Goal: Task Accomplishment & Management: Complete application form

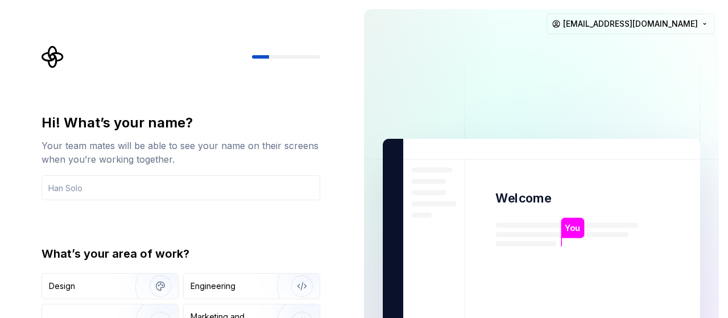
click at [365, 136] on img at bounding box center [541, 256] width 461 height 537
click at [233, 298] on div "Engineering" at bounding box center [252, 285] width 136 height 25
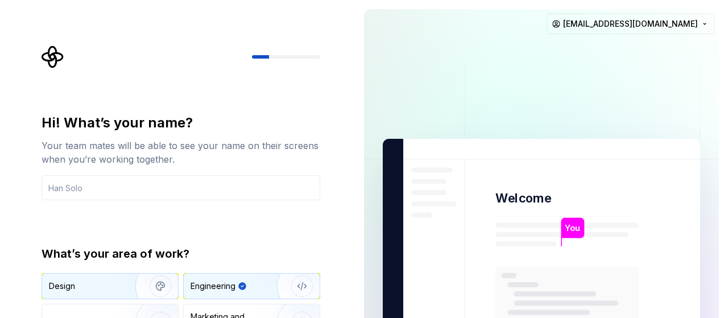
click at [120, 284] on img "button" at bounding box center [153, 286] width 73 height 76
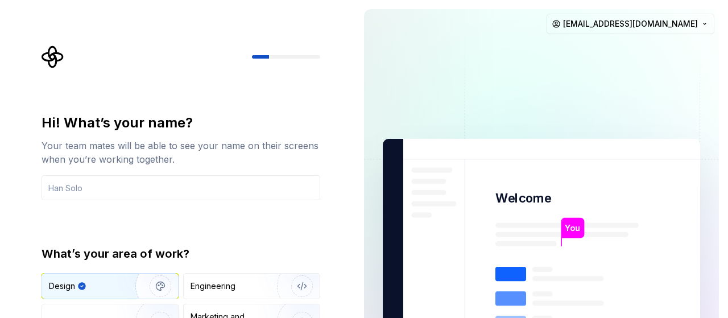
click at [284, 163] on div "Your team mates will be able to see your name on their screens when you’re work…" at bounding box center [181, 152] width 279 height 27
click at [215, 285] on div "Engineering" at bounding box center [212, 285] width 45 height 11
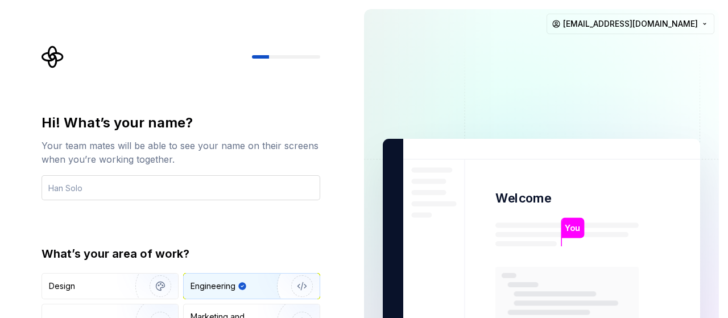
click at [139, 186] on input "text" at bounding box center [181, 187] width 279 height 25
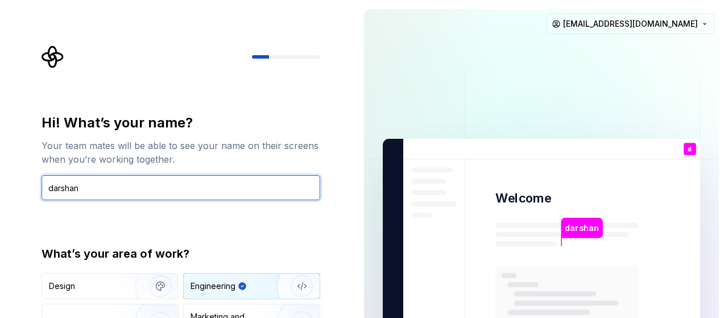
type input "darshan"
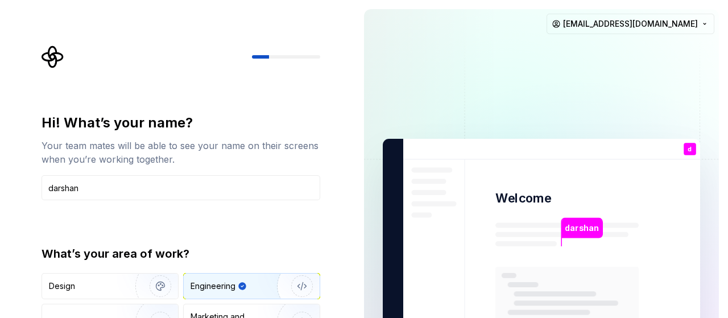
click at [218, 285] on div "Engineering" at bounding box center [212, 285] width 45 height 11
click at [666, 61] on img at bounding box center [541, 256] width 461 height 537
click at [687, 151] on div "You" at bounding box center [689, 158] width 19 height 14
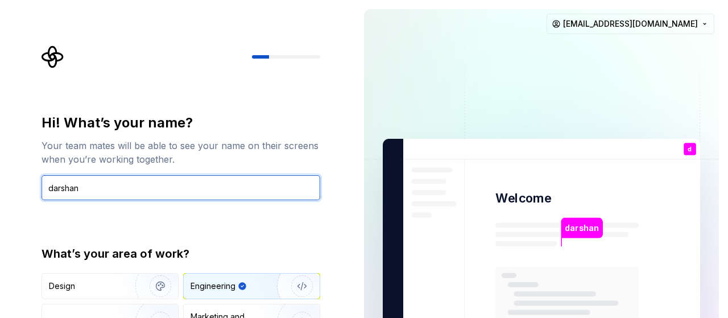
click at [117, 192] on input "darshan" at bounding box center [181, 187] width 279 height 25
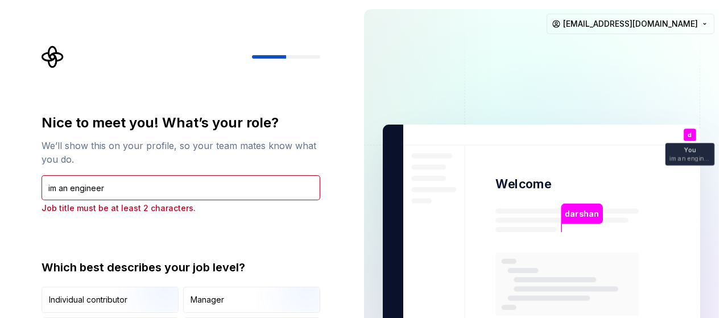
type input "im an engineer"
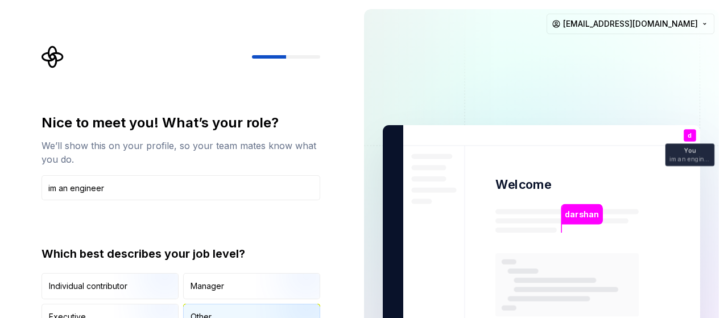
click at [195, 312] on div "Other" at bounding box center [200, 316] width 21 height 11
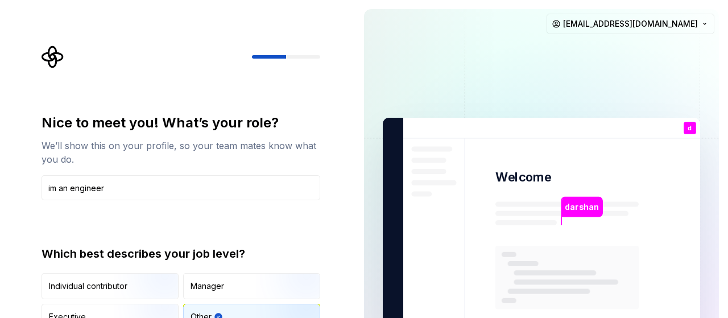
click at [195, 312] on div "Other" at bounding box center [200, 316] width 21 height 11
click at [246, 315] on div "Other" at bounding box center [252, 316] width 136 height 25
click at [632, 84] on img at bounding box center [541, 235] width 461 height 537
click at [224, 192] on input "im an engineer" at bounding box center [181, 187] width 279 height 25
click at [545, 225] on img at bounding box center [541, 235] width 461 height 537
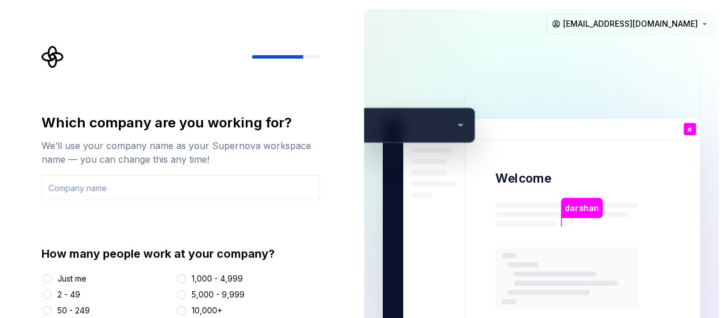
click at [186, 293] on div at bounding box center [181, 294] width 11 height 11
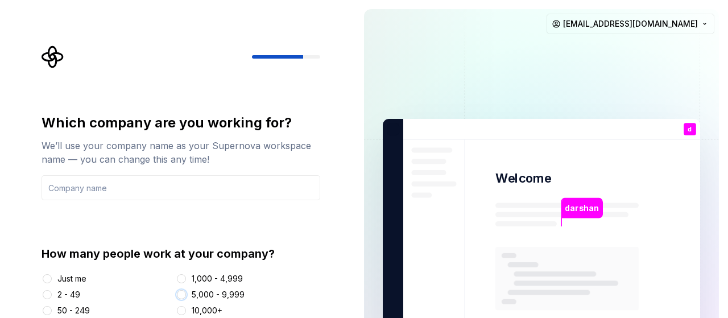
click at [181, 296] on button "5,000 - 9,999" at bounding box center [181, 294] width 9 height 9
click at [167, 182] on input "text" at bounding box center [181, 187] width 279 height 25
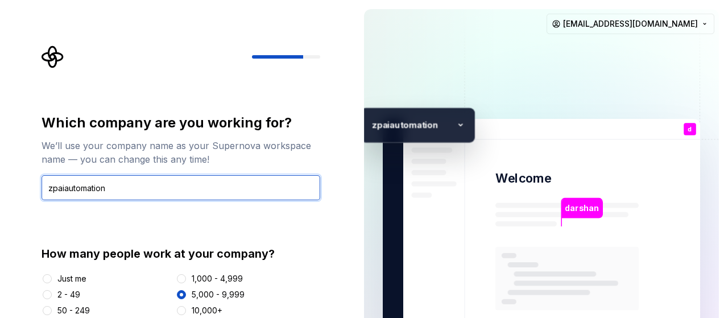
type input "zpaiautomation"
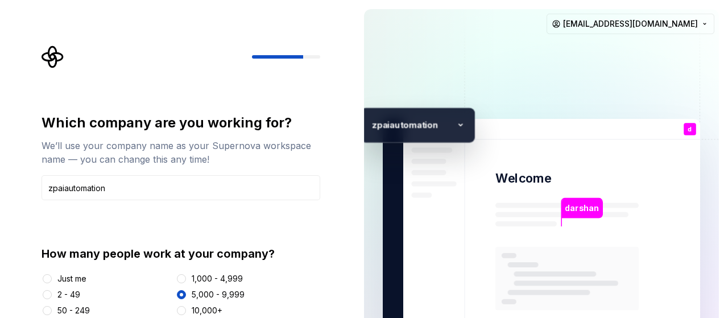
click at [459, 125] on div "[PERSON_NAME] Welcome d You im an engineer T B +3 z paiautomation [PERSON_NAME]…" at bounding box center [541, 236] width 317 height 235
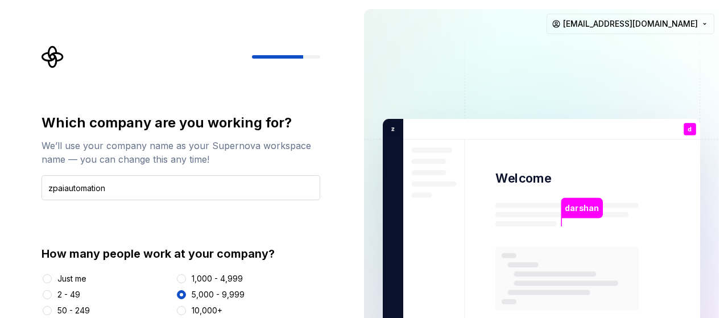
click at [243, 193] on input "zpaiautomation" at bounding box center [181, 187] width 279 height 25
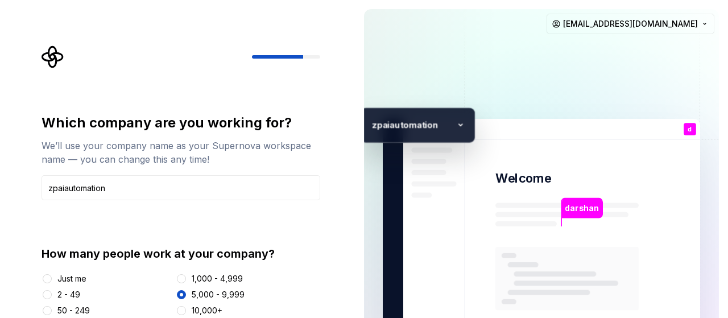
click at [595, 163] on img at bounding box center [541, 236] width 461 height 537
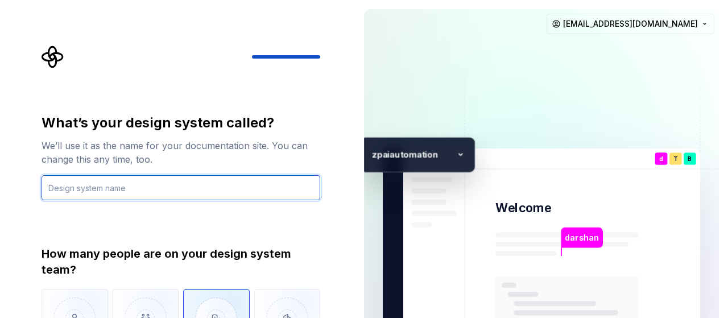
click at [211, 188] on input "text" at bounding box center [181, 187] width 279 height 25
type input "aiteam"
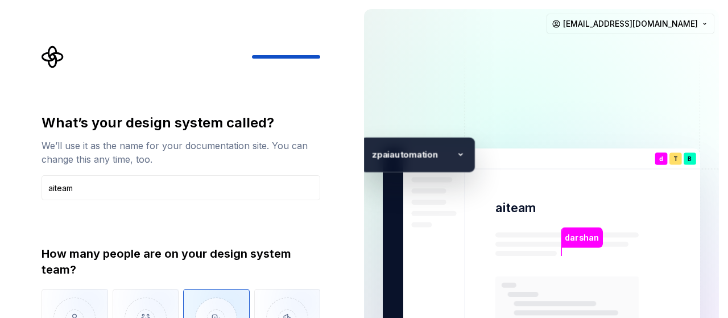
drag, startPoint x: 211, startPoint y: 188, endPoint x: 442, endPoint y: 186, distance: 231.4
click at [442, 186] on img at bounding box center [541, 266] width 461 height 537
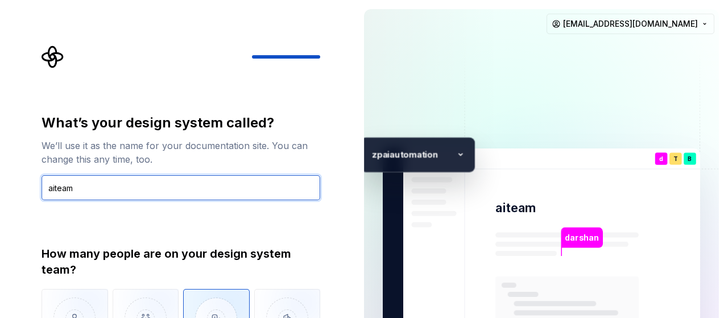
click at [227, 190] on input "aiteam" at bounding box center [181, 187] width 279 height 25
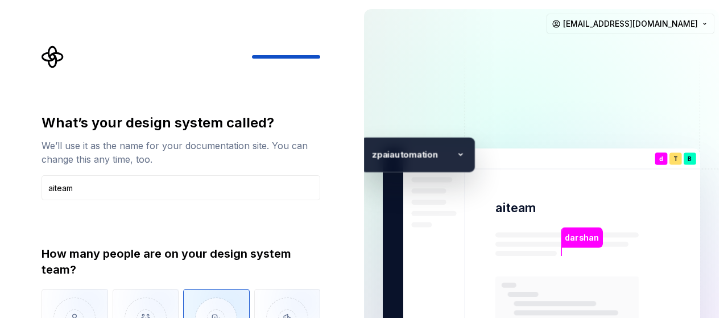
click at [570, 242] on p "darshan" at bounding box center [582, 237] width 34 height 13
click at [515, 209] on p "aiteam" at bounding box center [515, 208] width 41 height 16
click at [530, 209] on p "aiteam" at bounding box center [515, 208] width 41 height 16
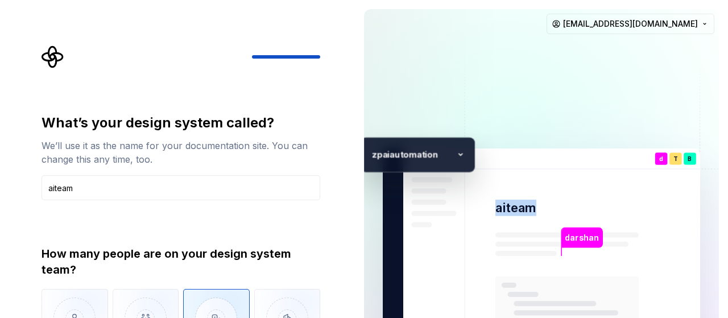
click at [603, 179] on img at bounding box center [541, 266] width 461 height 537
click at [589, 211] on img at bounding box center [541, 266] width 461 height 537
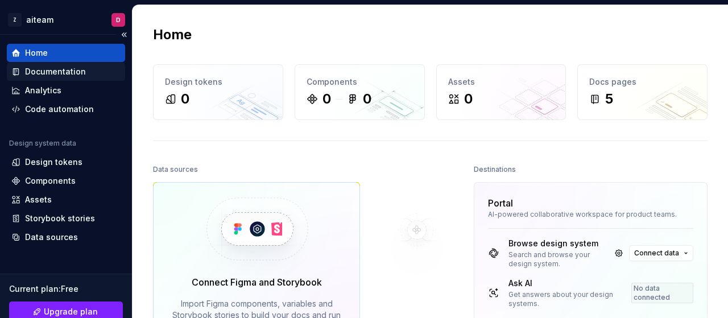
click at [66, 72] on div "Documentation" at bounding box center [55, 71] width 61 height 11
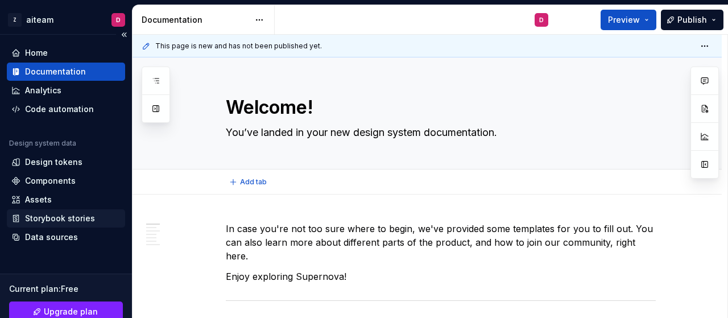
type textarea "*"
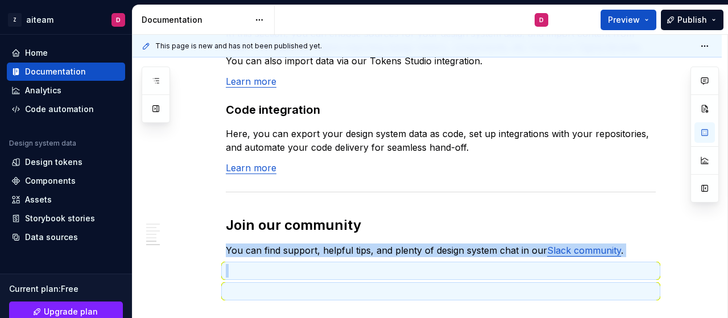
scroll to position [983, 0]
click at [71, 108] on div "Code automation" at bounding box center [59, 108] width 69 height 11
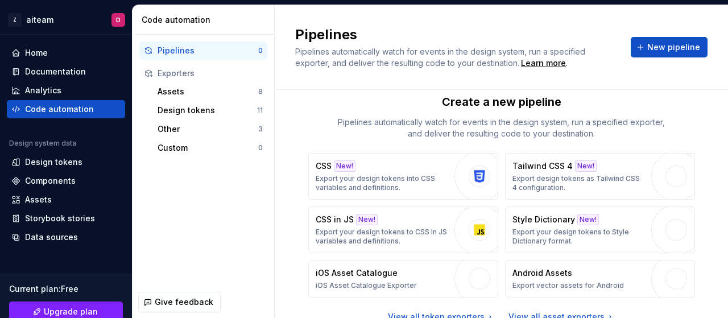
scroll to position [16, 0]
click at [207, 98] on div "Assets 8" at bounding box center [210, 91] width 114 height 18
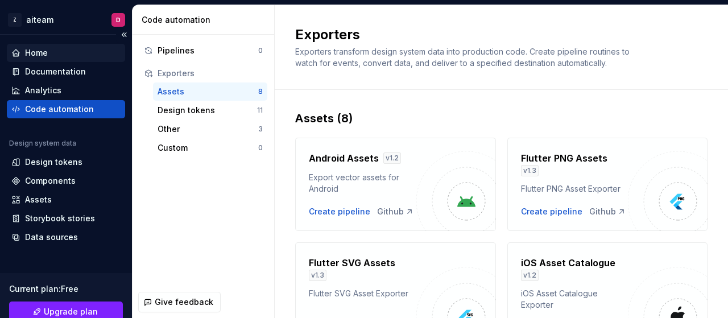
click at [53, 52] on div "Home" at bounding box center [65, 52] width 109 height 11
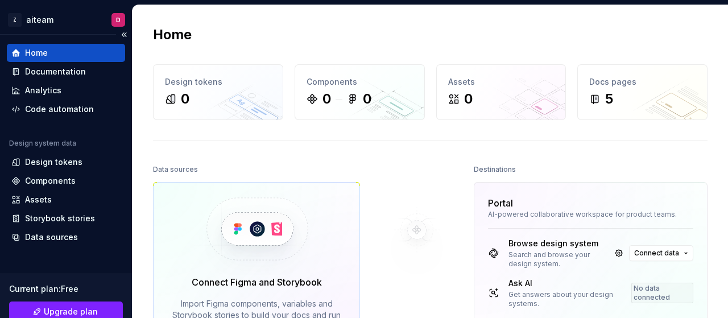
click at [35, 52] on div "Home" at bounding box center [36, 52] width 23 height 11
click at [641, 251] on span "Connect data" at bounding box center [656, 252] width 45 height 9
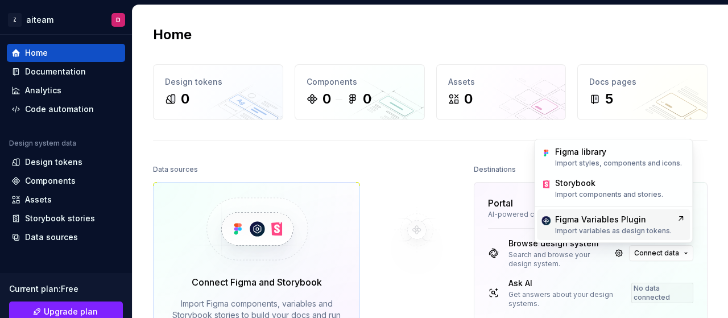
click at [630, 211] on div "Figma Variables Plugin Import variables as design tokens." at bounding box center [613, 224] width 153 height 31
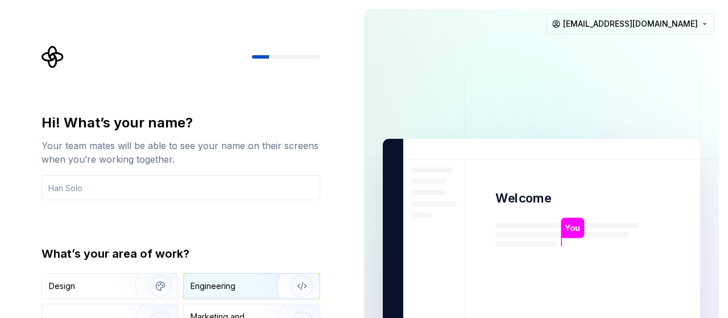
click at [227, 278] on div "Engineering" at bounding box center [252, 285] width 136 height 25
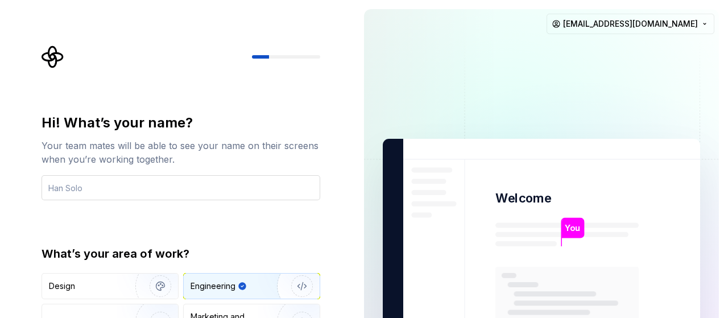
click at [126, 192] on input "text" at bounding box center [181, 187] width 279 height 25
